Goal: Information Seeking & Learning: Check status

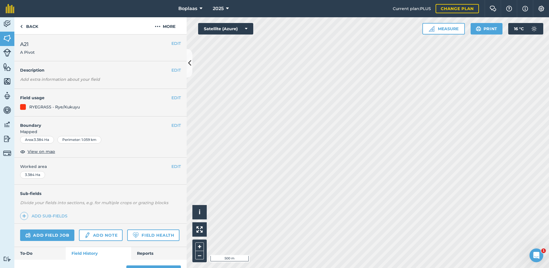
scroll to position [43, 0]
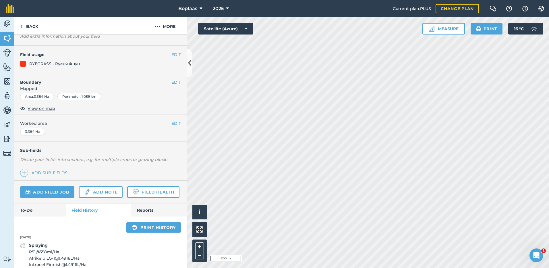
scroll to position [26, 0]
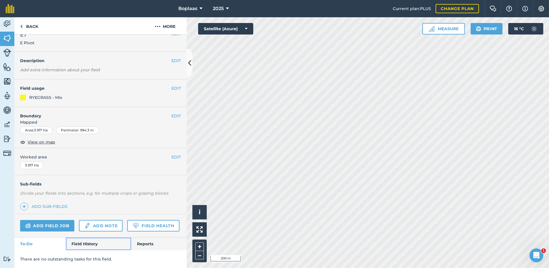
click at [80, 242] on link "Field History" at bounding box center [98, 243] width 65 height 13
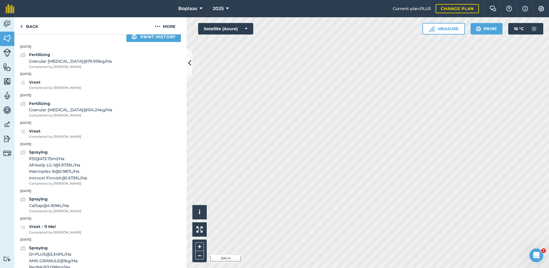
scroll to position [227, 0]
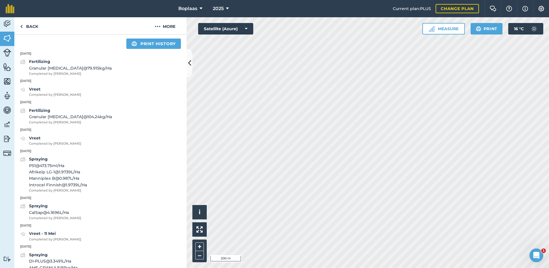
scroll to position [26, 0]
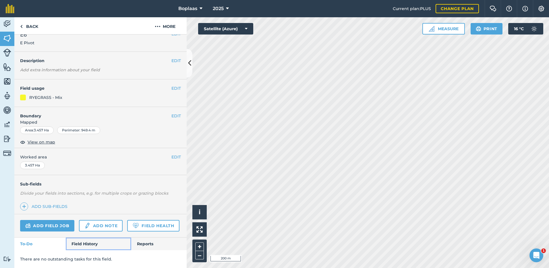
click at [80, 244] on link "Field History" at bounding box center [98, 243] width 65 height 13
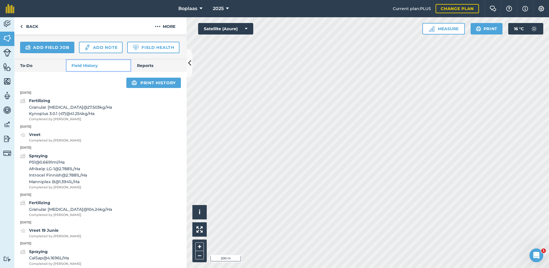
scroll to position [198, 0]
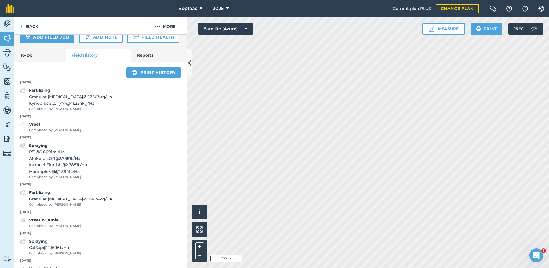
scroll to position [26, 0]
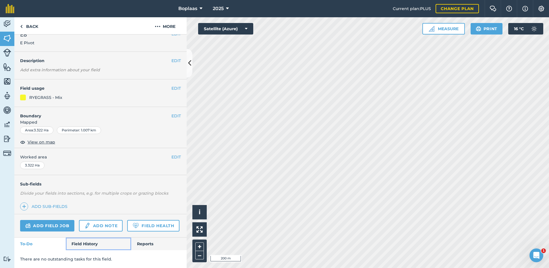
click at [95, 241] on link "Field History" at bounding box center [98, 243] width 65 height 13
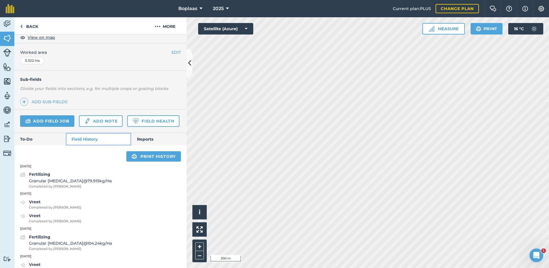
scroll to position [140, 0]
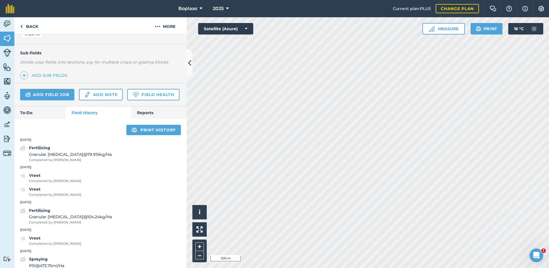
scroll to position [26, 0]
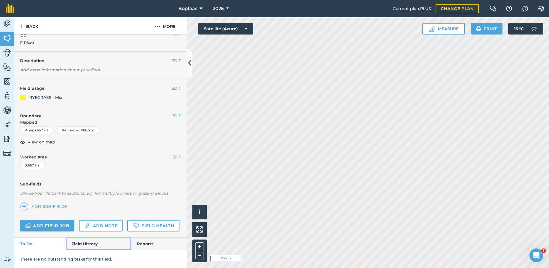
click at [92, 246] on link "Field History" at bounding box center [98, 243] width 65 height 13
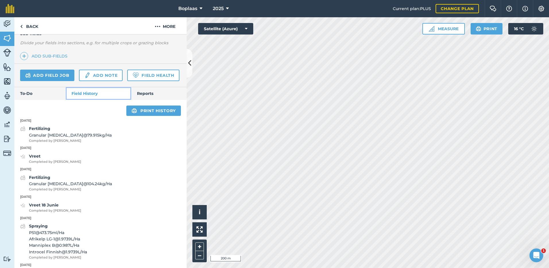
scroll to position [169, 0]
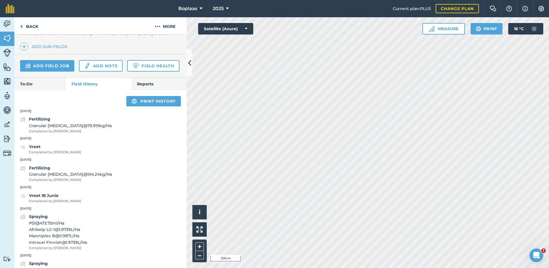
scroll to position [26, 0]
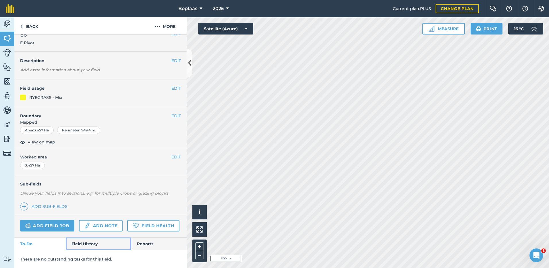
click at [85, 240] on link "Field History" at bounding box center [98, 243] width 65 height 13
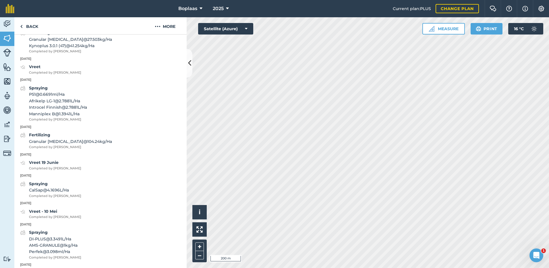
scroll to position [227, 0]
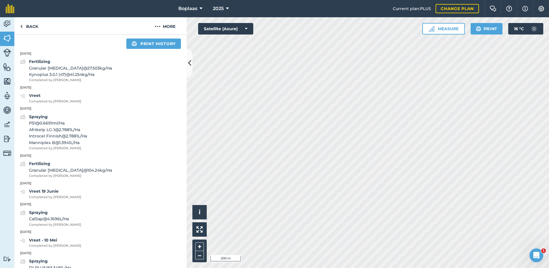
scroll to position [26, 0]
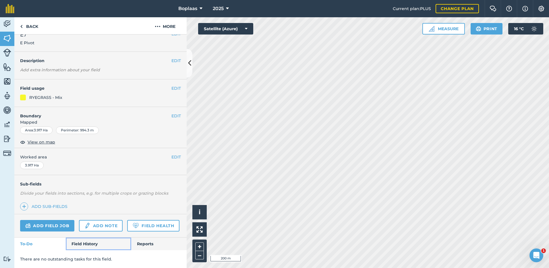
click at [95, 243] on link "Field History" at bounding box center [98, 243] width 65 height 13
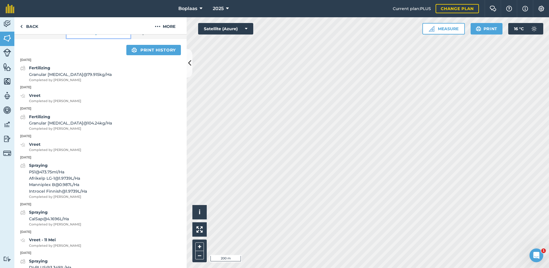
scroll to position [227, 0]
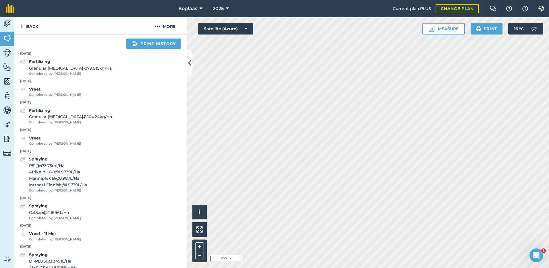
scroll to position [26, 0]
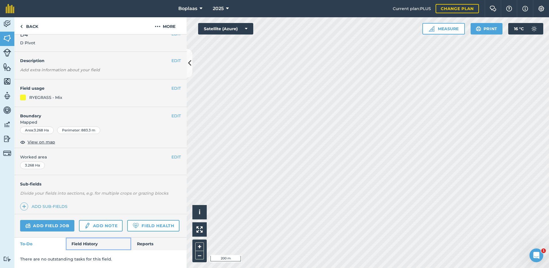
click at [72, 245] on link "Field History" at bounding box center [98, 243] width 65 height 13
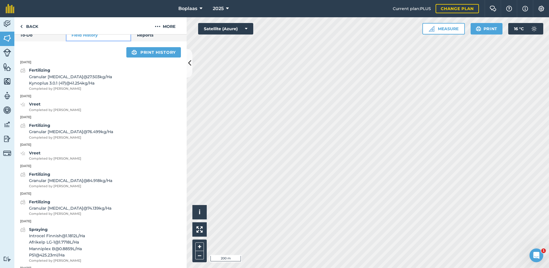
scroll to position [227, 0]
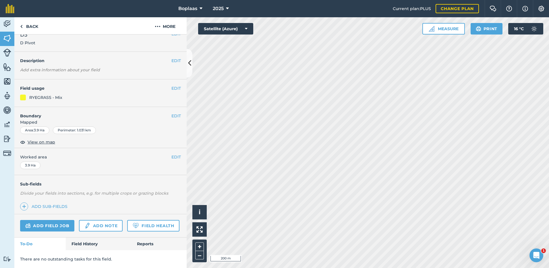
scroll to position [26, 0]
click at [81, 249] on link "Field History" at bounding box center [98, 243] width 65 height 13
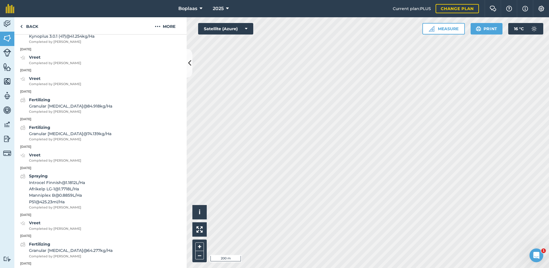
scroll to position [255, 0]
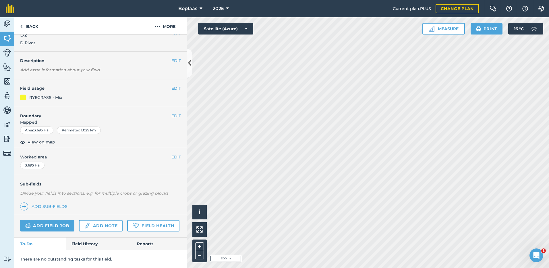
scroll to position [26, 0]
click at [94, 240] on link "Field History" at bounding box center [98, 243] width 65 height 13
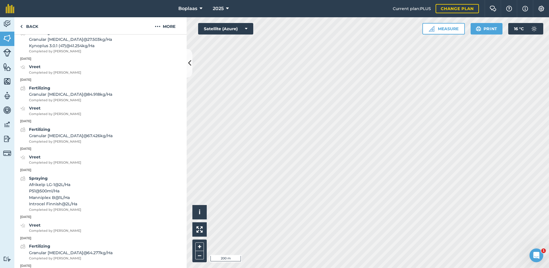
scroll to position [227, 0]
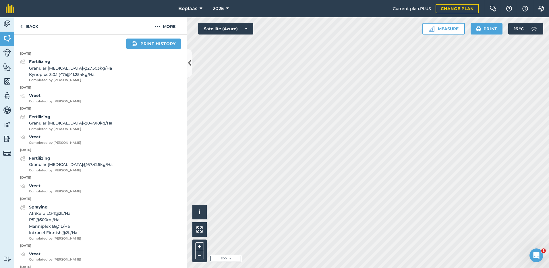
scroll to position [26, 0]
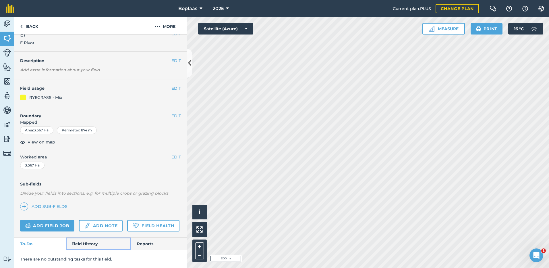
click at [81, 238] on link "Field History" at bounding box center [98, 243] width 65 height 13
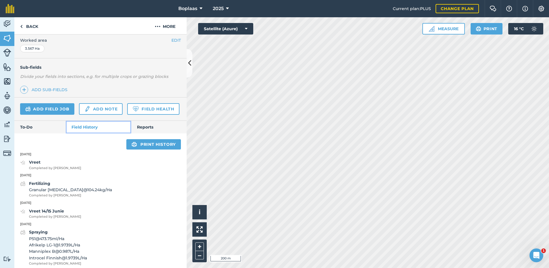
scroll to position [140, 0]
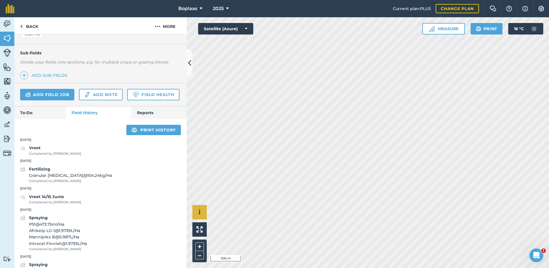
scroll to position [26, 0]
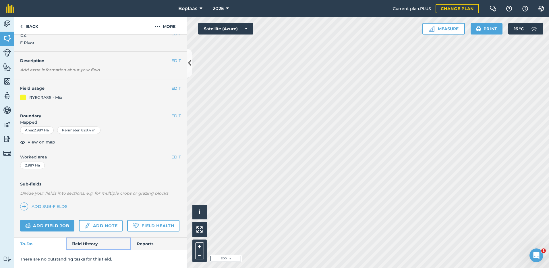
drag, startPoint x: 92, startPoint y: 242, endPoint x: 92, endPoint y: 239, distance: 3.4
click at [91, 242] on link "Field History" at bounding box center [98, 243] width 65 height 13
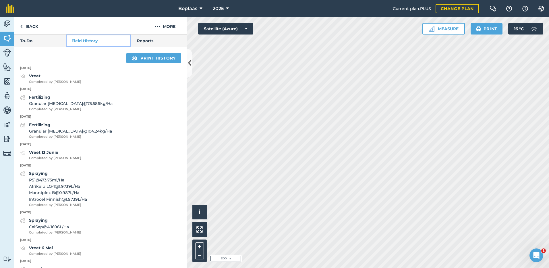
scroll to position [227, 0]
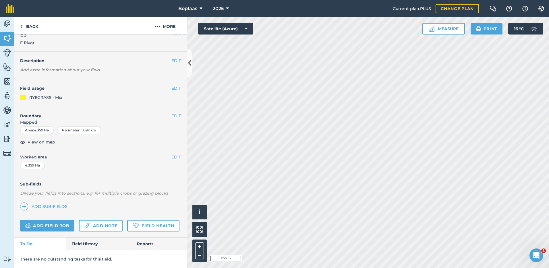
scroll to position [26, 0]
click at [75, 246] on link "Field History" at bounding box center [98, 243] width 65 height 13
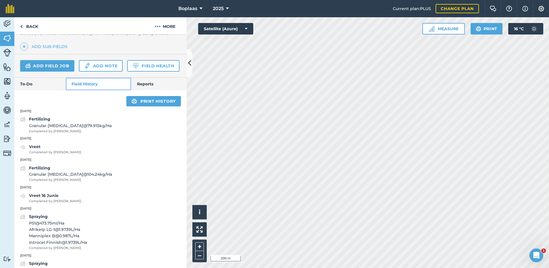
scroll to position [198, 0]
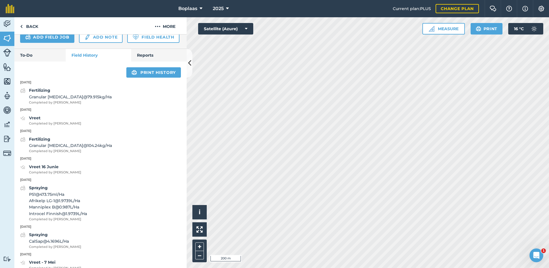
scroll to position [26, 0]
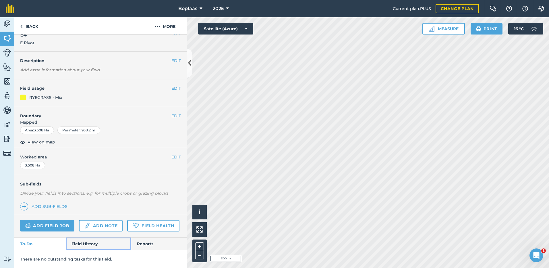
click at [77, 244] on link "Field History" at bounding box center [98, 243] width 65 height 13
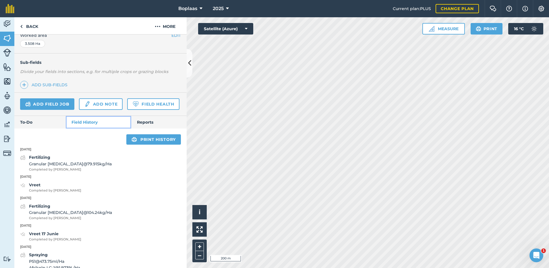
scroll to position [140, 0]
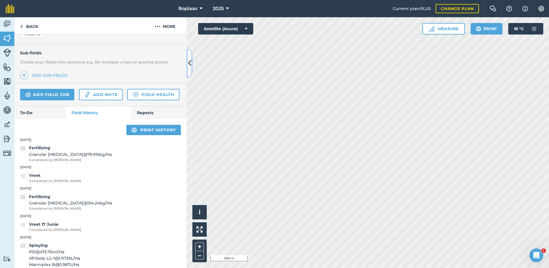
click at [191, 61] on icon at bounding box center [189, 63] width 3 height 10
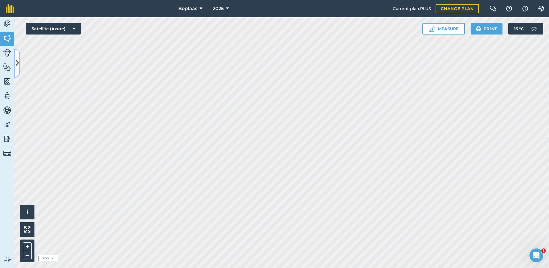
click at [17, 62] on icon at bounding box center [17, 63] width 3 height 10
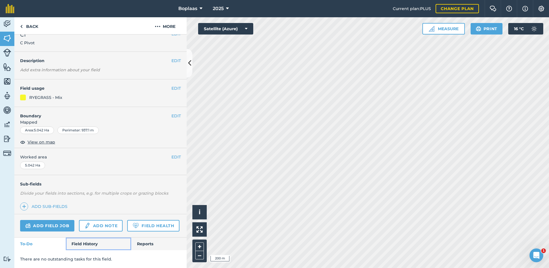
click at [88, 245] on link "Field History" at bounding box center [98, 243] width 65 height 13
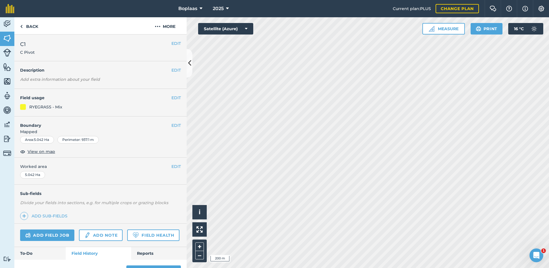
click at [533, 257] on div "Open Intercom Messenger" at bounding box center [536, 255] width 19 height 19
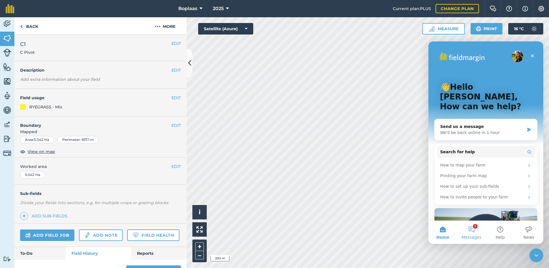
click at [470, 234] on button "1 Messages" at bounding box center [471, 232] width 29 height 23
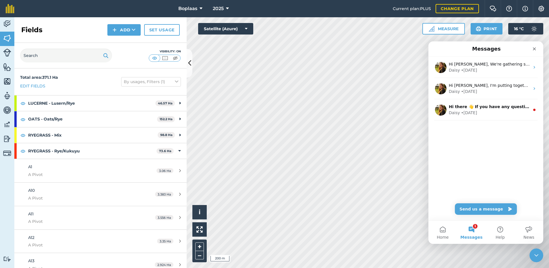
click at [538, 254] on icon "Close Intercom Messenger" at bounding box center [536, 255] width 7 height 7
